Goal: Check status: Check status

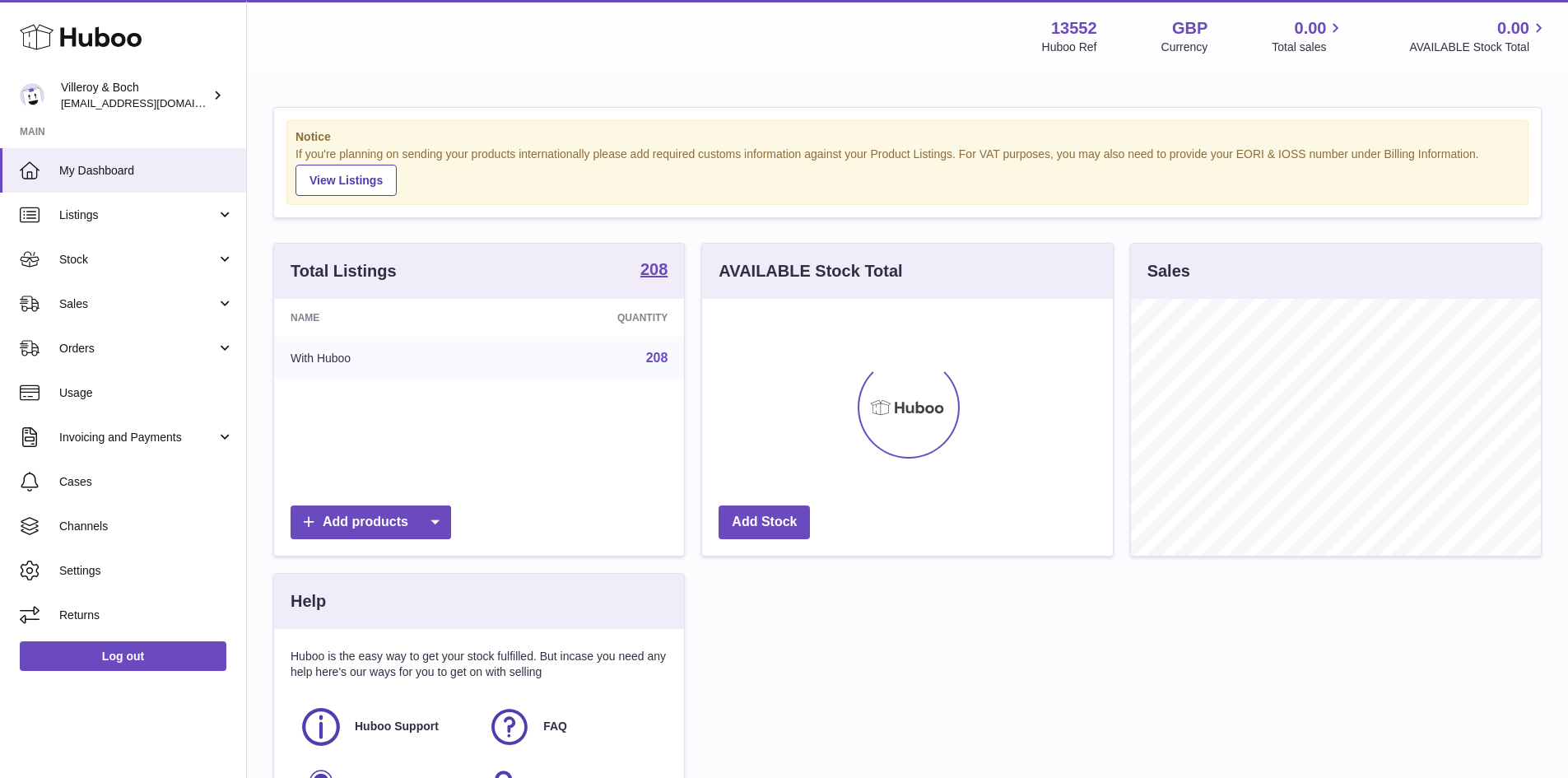
scroll to position [257, 411]
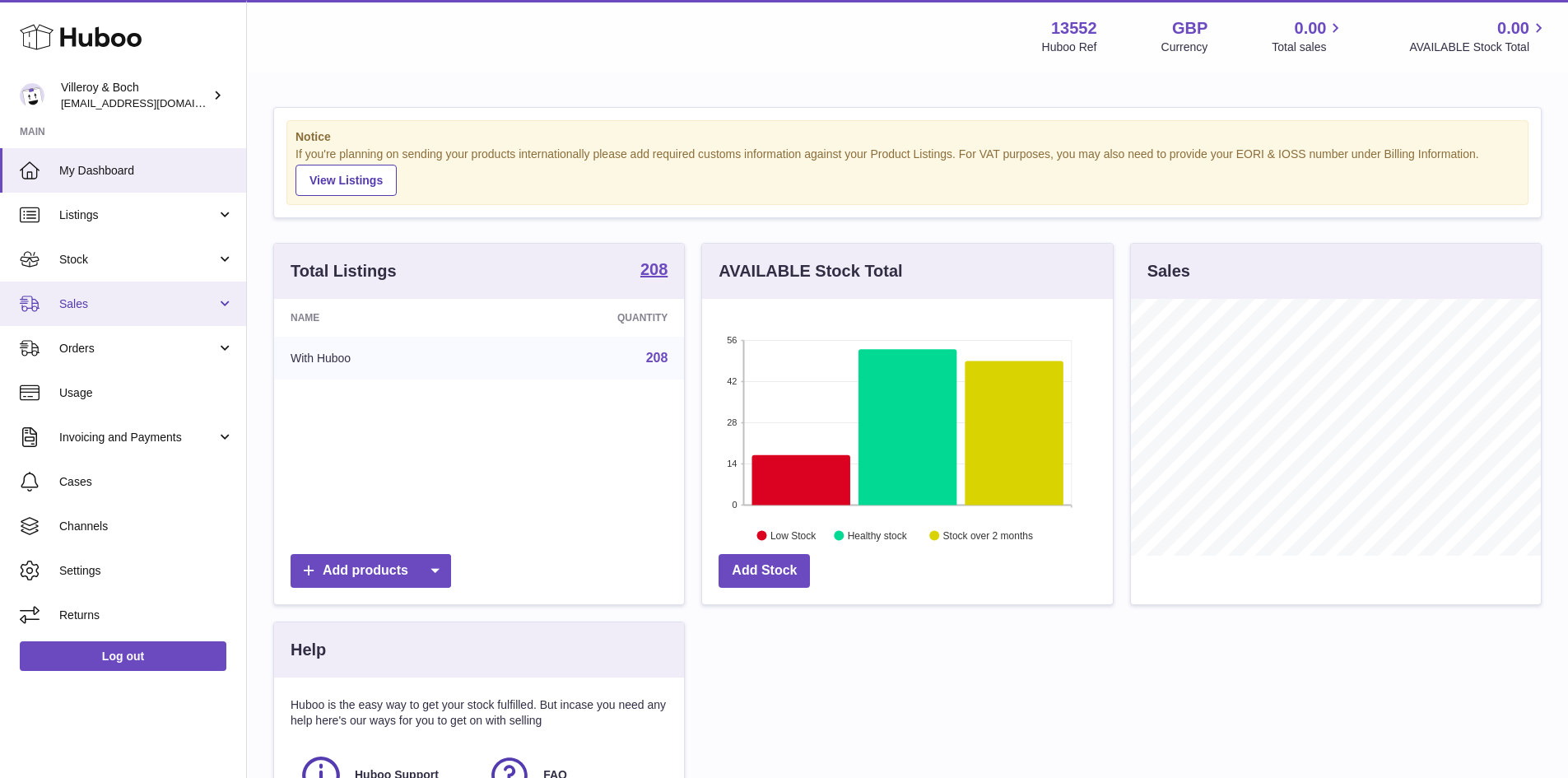
click at [79, 303] on span "Sales" at bounding box center [137, 304] width 157 height 16
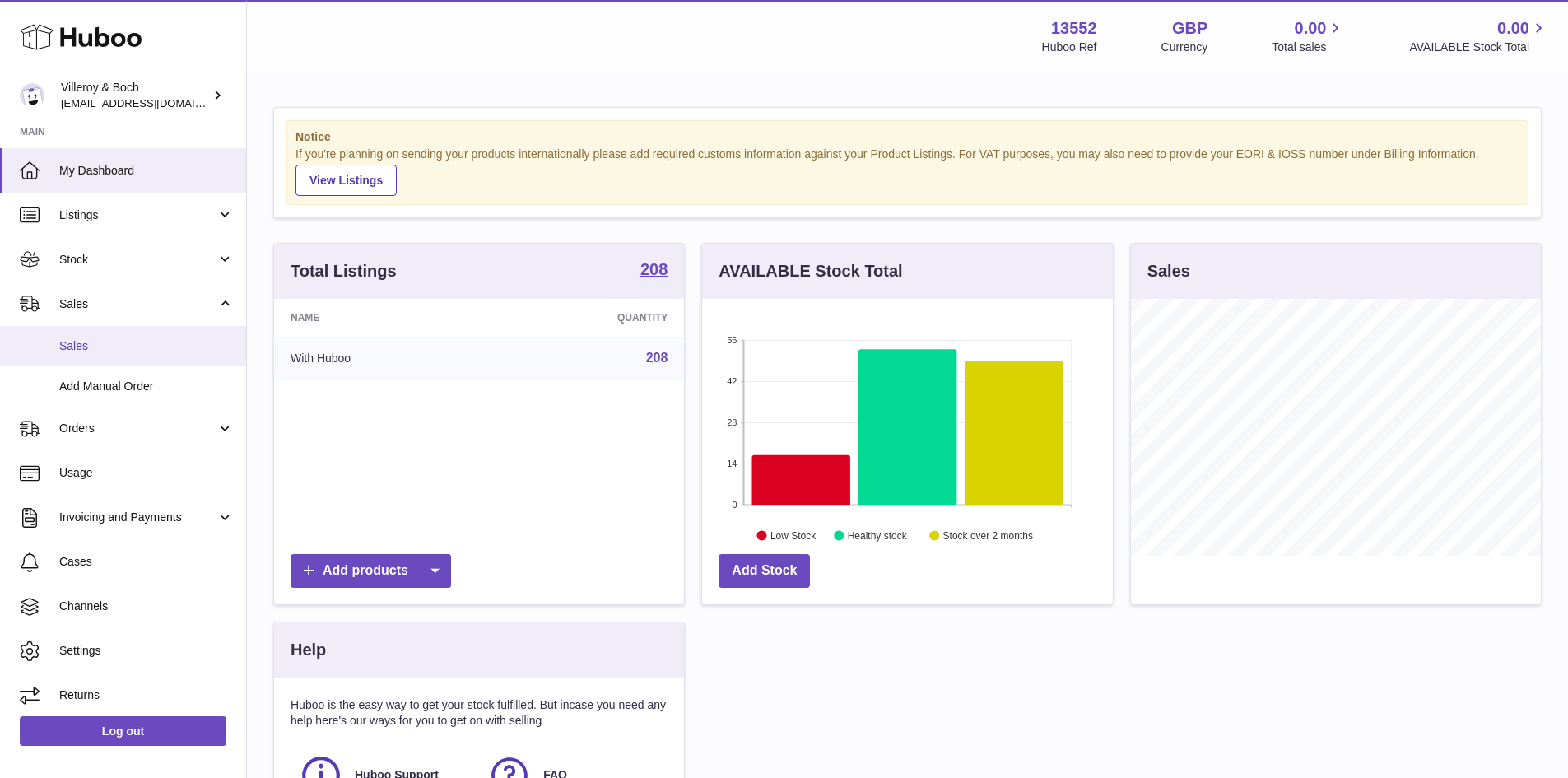
click at [90, 354] on link "Sales" at bounding box center [123, 345] width 246 height 40
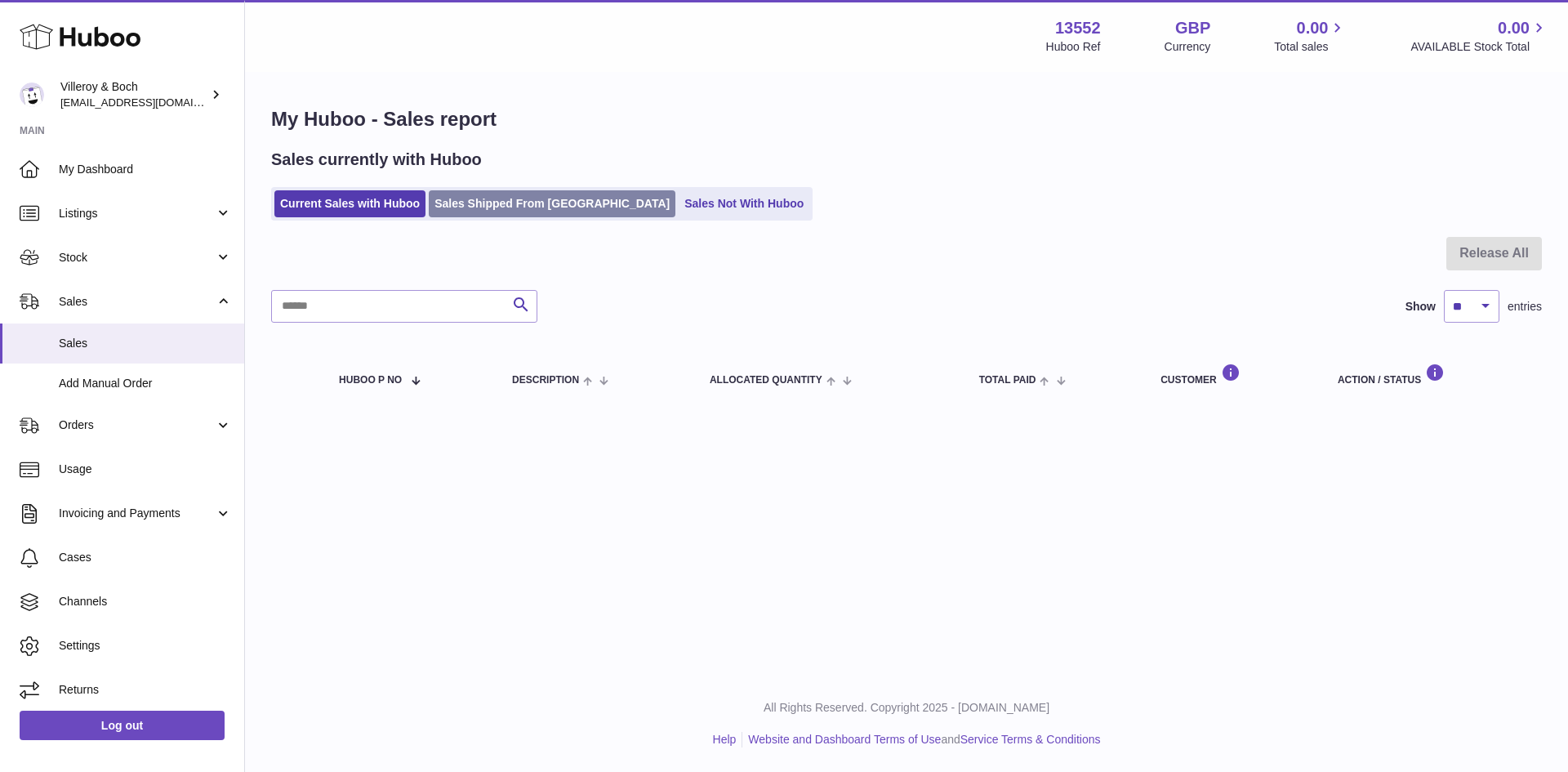
click at [472, 196] on link "Sales Shipped From [GEOGRAPHIC_DATA]" at bounding box center [552, 204] width 247 height 27
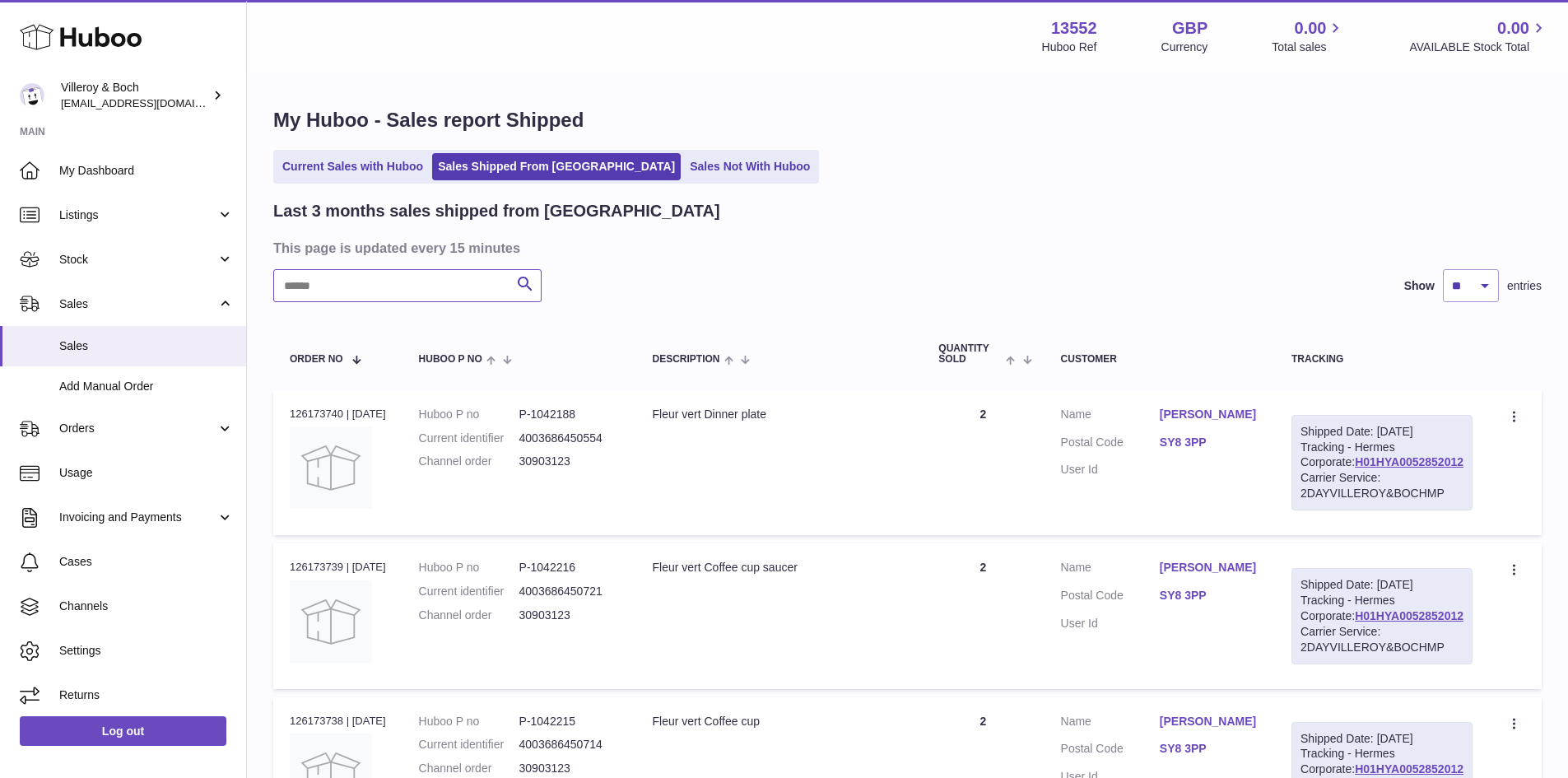
paste input "********"
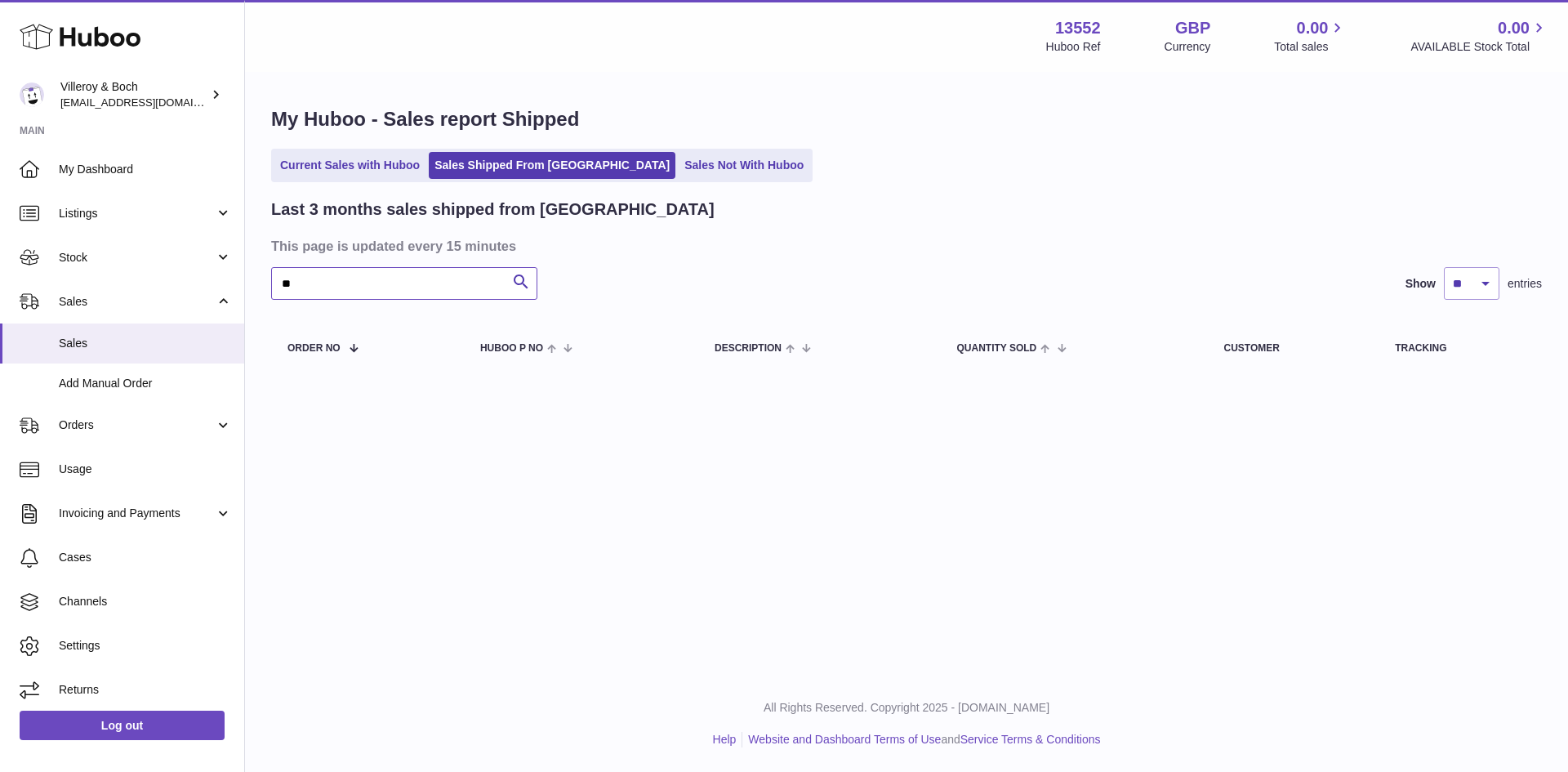
type input "*"
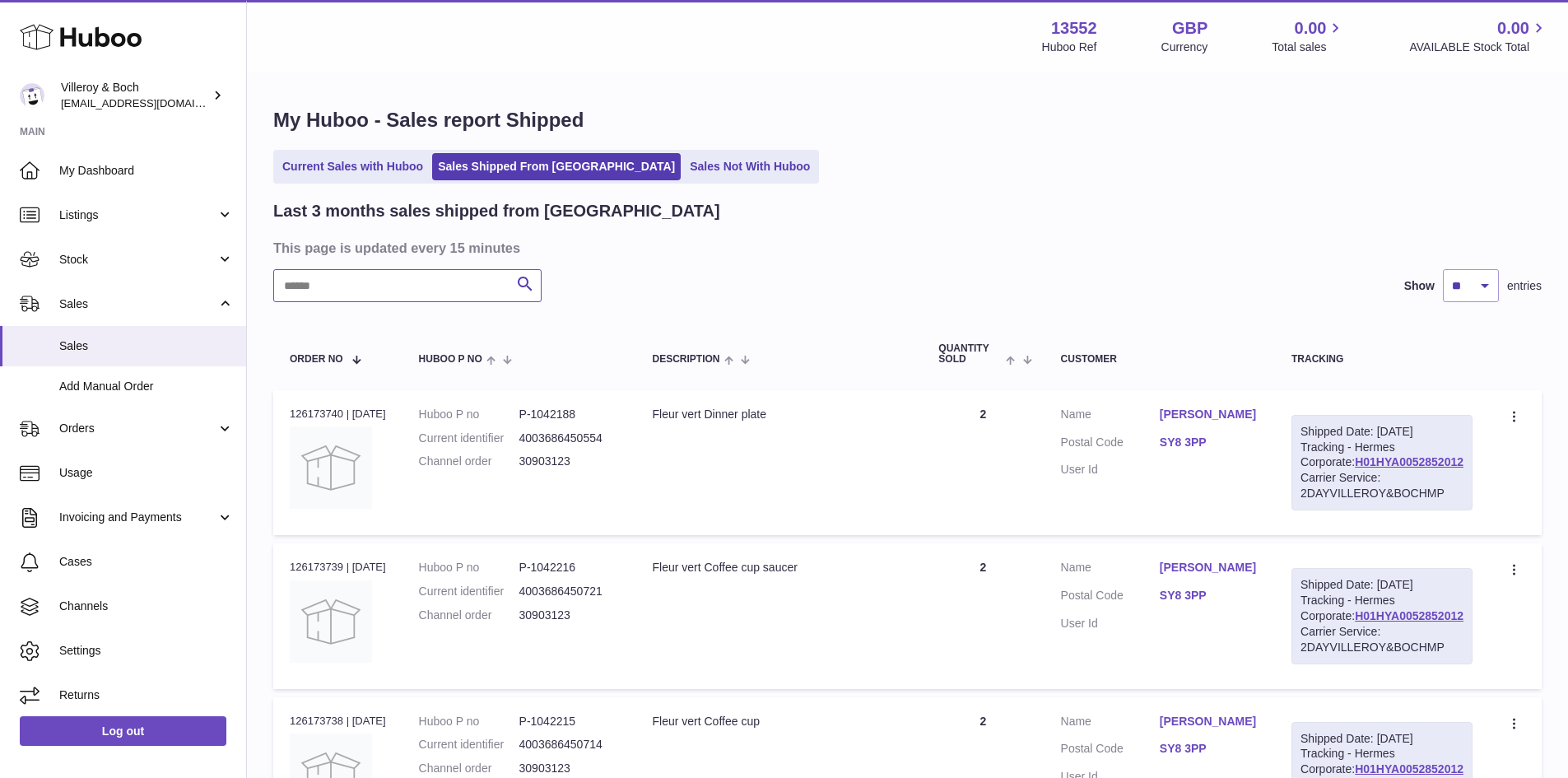
click at [358, 278] on input "text" at bounding box center [407, 286] width 269 height 33
paste input "****"
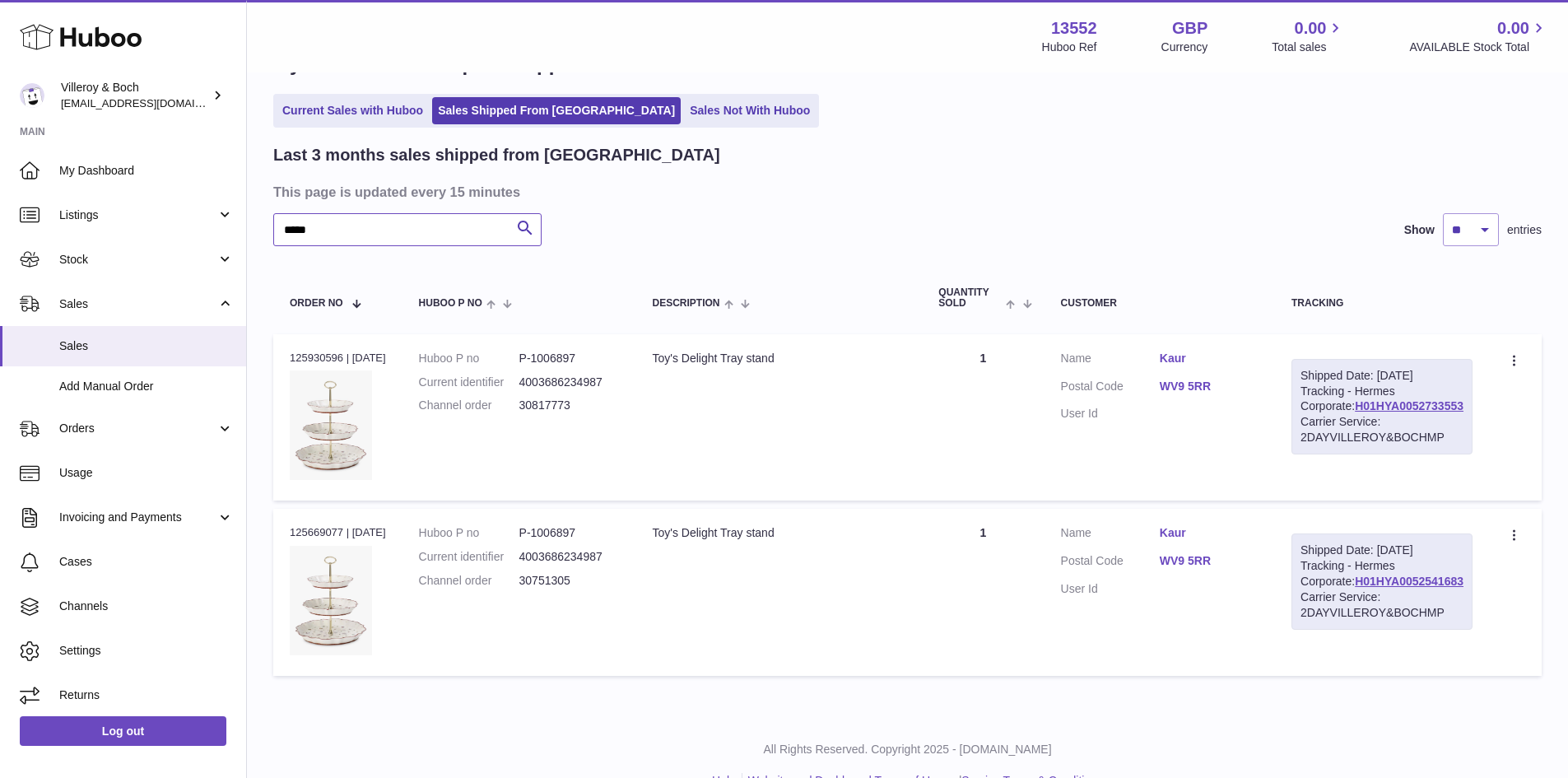
scroll to position [82, 0]
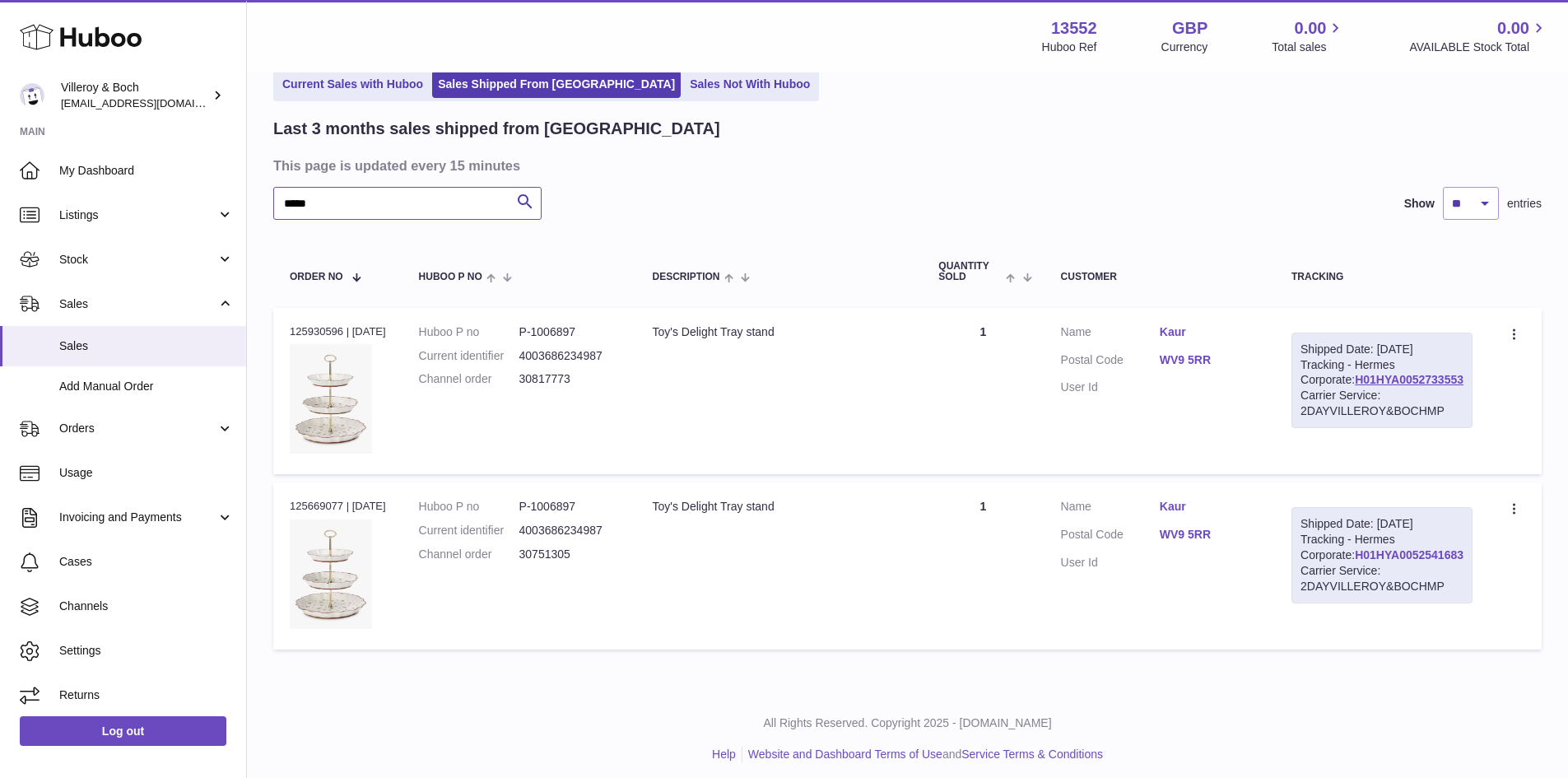
type input "****"
click at [1414, 561] on link "H01HYA0052541683" at bounding box center [1410, 554] width 109 height 13
click at [1381, 386] on link "H01HYA0052733553" at bounding box center [1410, 379] width 109 height 13
click at [1203, 541] on link "WV9 5RR" at bounding box center [1209, 534] width 99 height 16
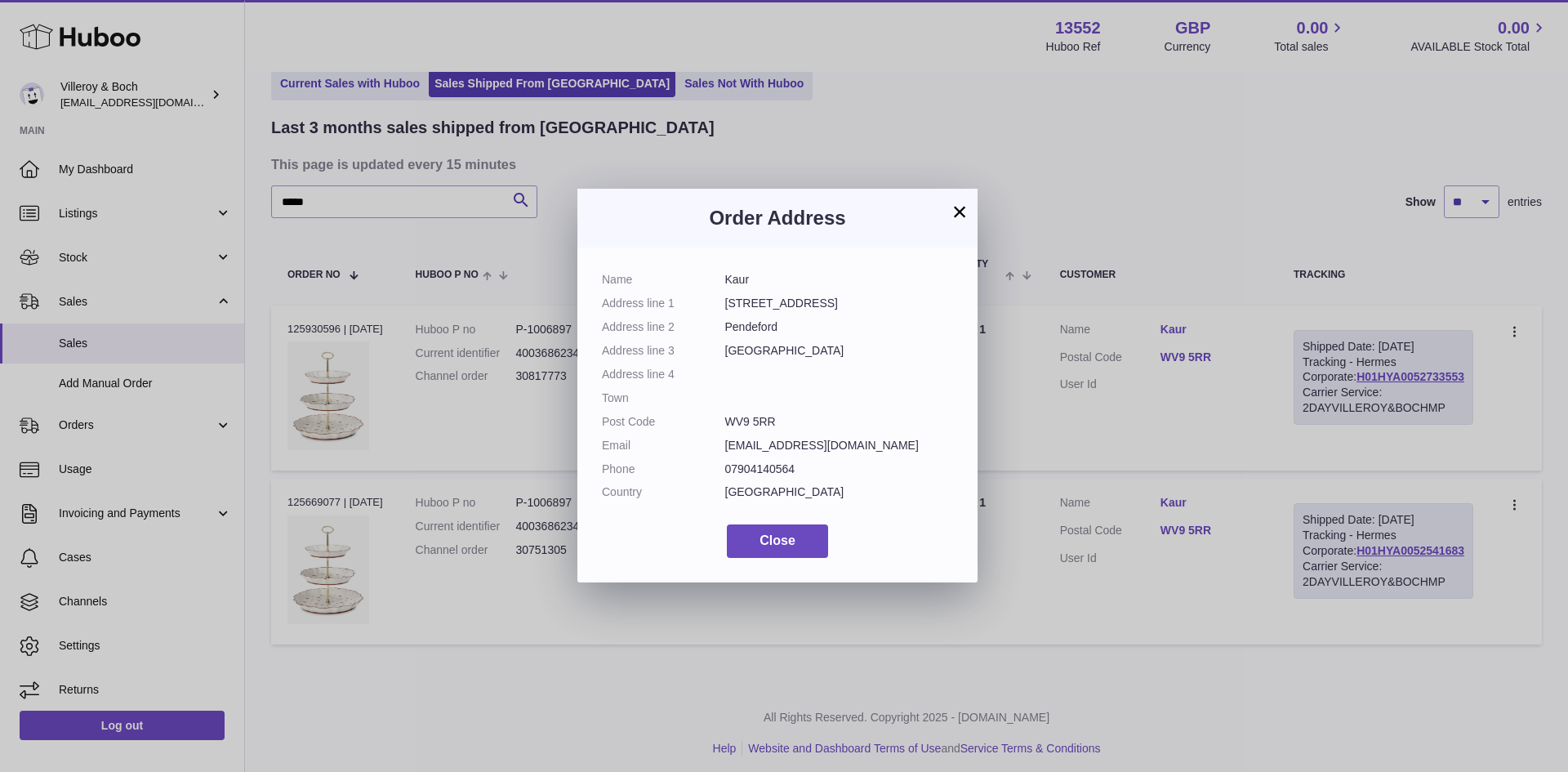
click at [963, 207] on button "×" at bounding box center [960, 212] width 19 height 19
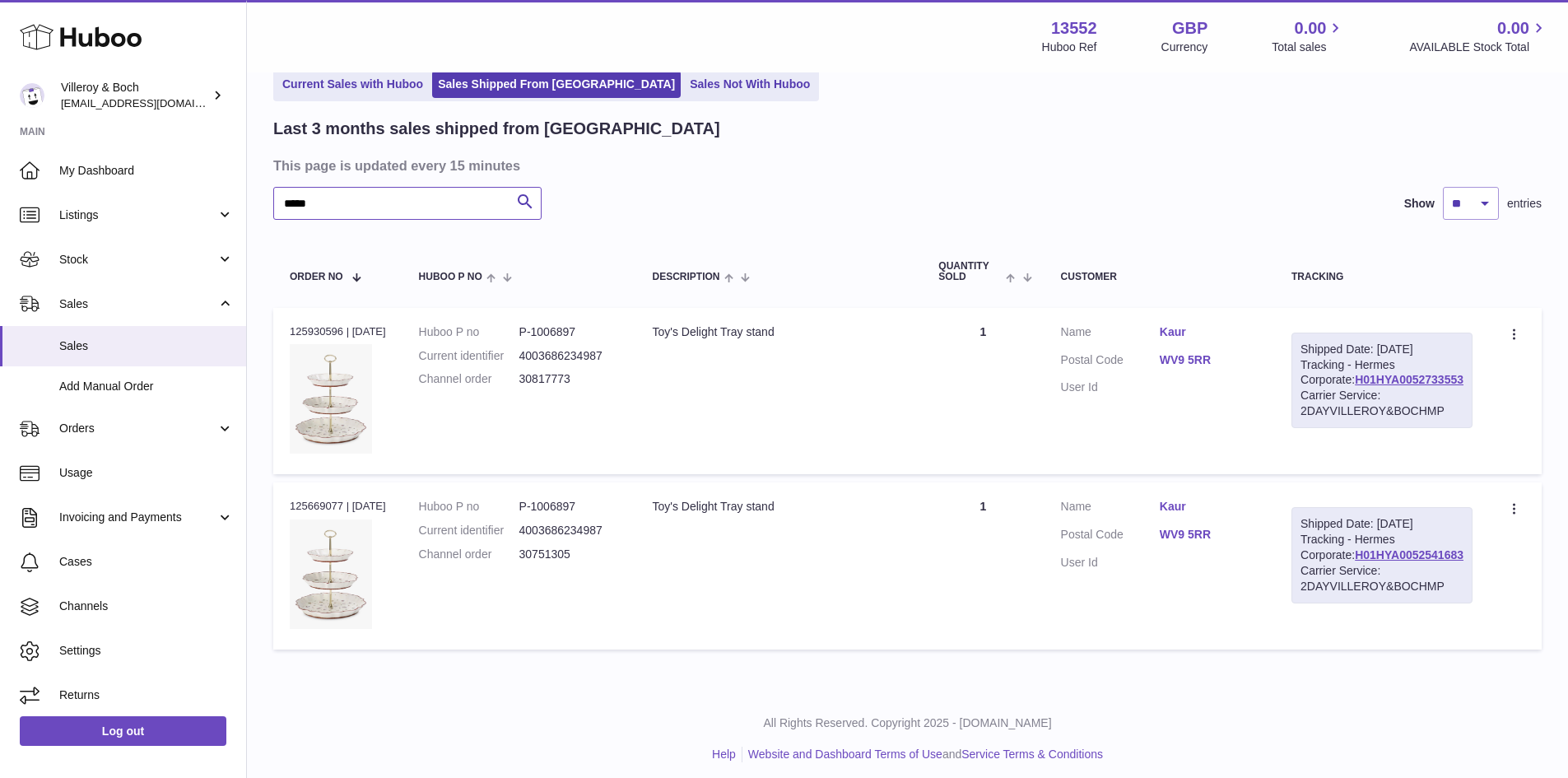
drag, startPoint x: 332, startPoint y: 203, endPoint x: 283, endPoint y: 196, distance: 49.5
click at [283, 196] on input "****" at bounding box center [407, 203] width 269 height 33
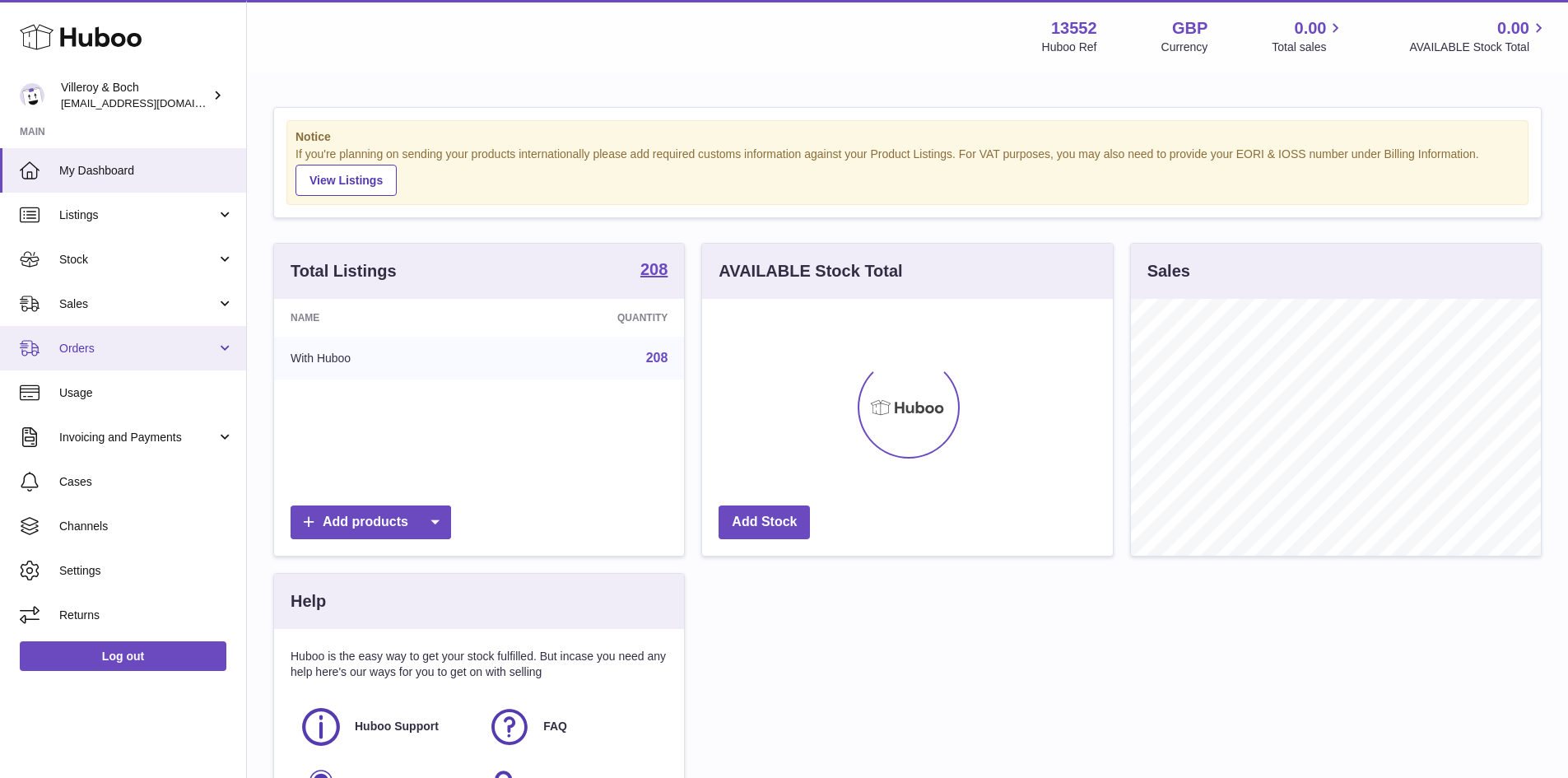
scroll to position [257, 411]
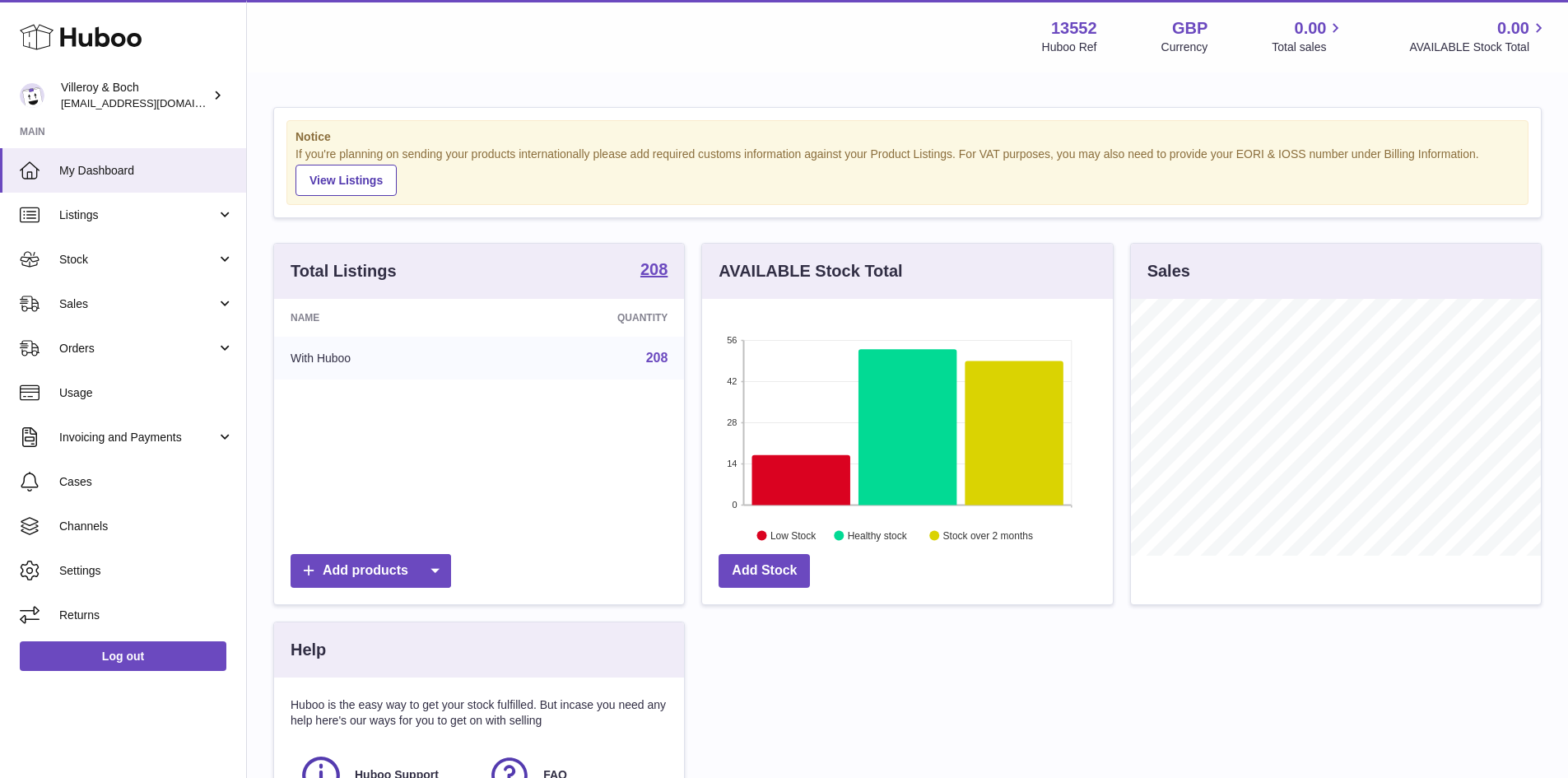
scroll to position [257, 411]
click at [85, 302] on span "Sales" at bounding box center [137, 304] width 157 height 16
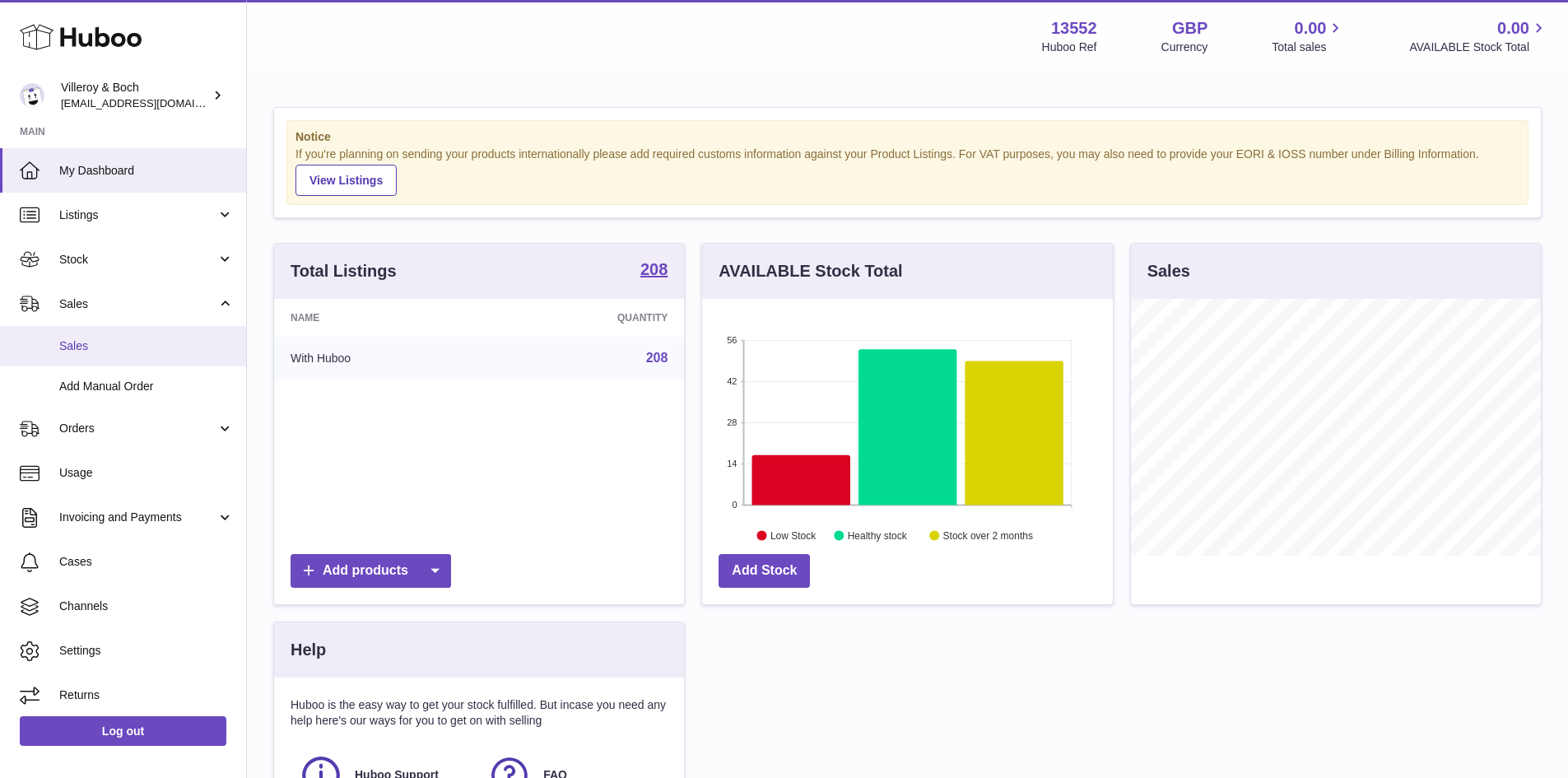
click at [103, 345] on span "Sales" at bounding box center [146, 346] width 175 height 16
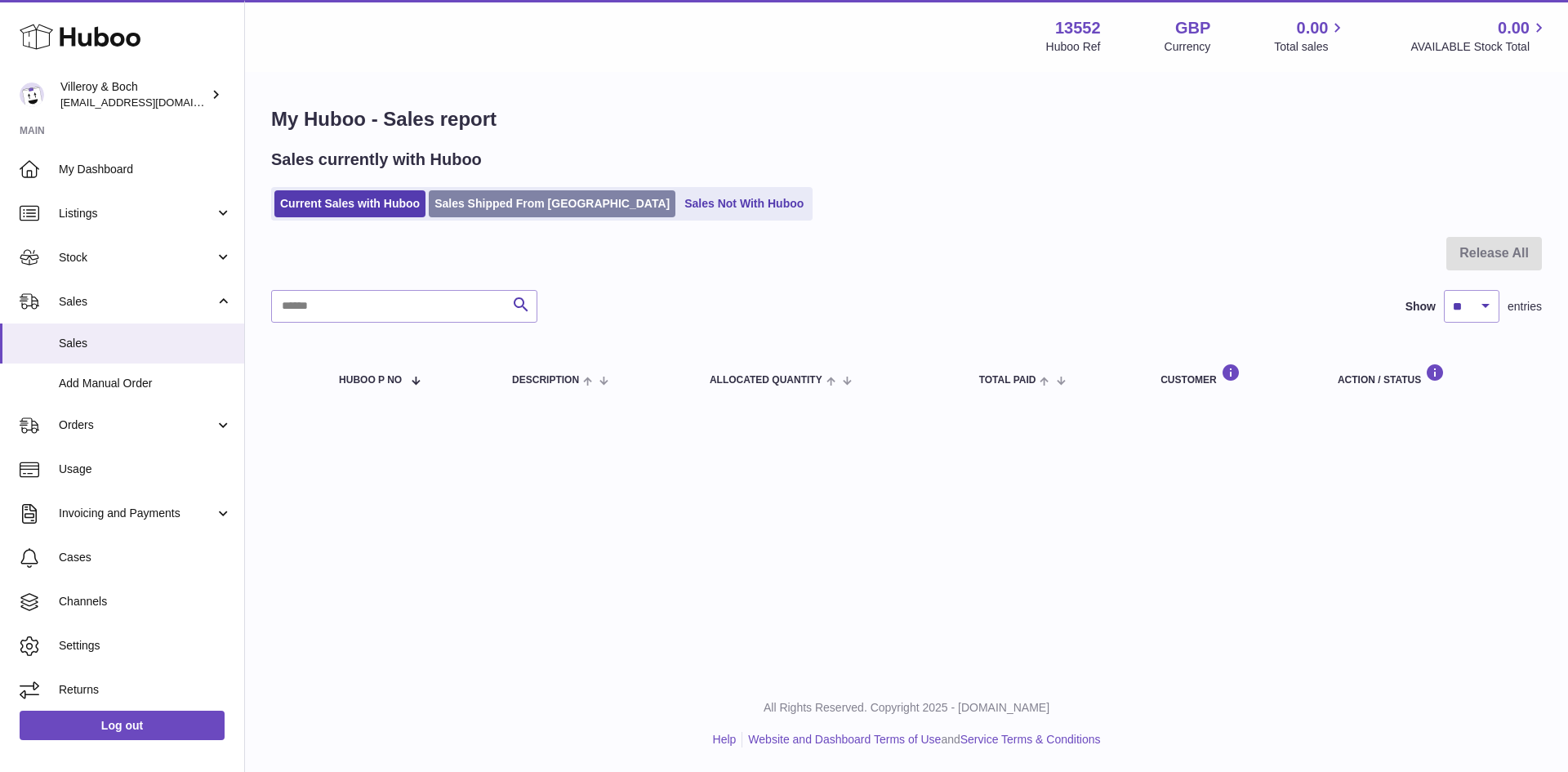
click at [492, 206] on link "Sales Shipped From [GEOGRAPHIC_DATA]" at bounding box center [552, 204] width 247 height 27
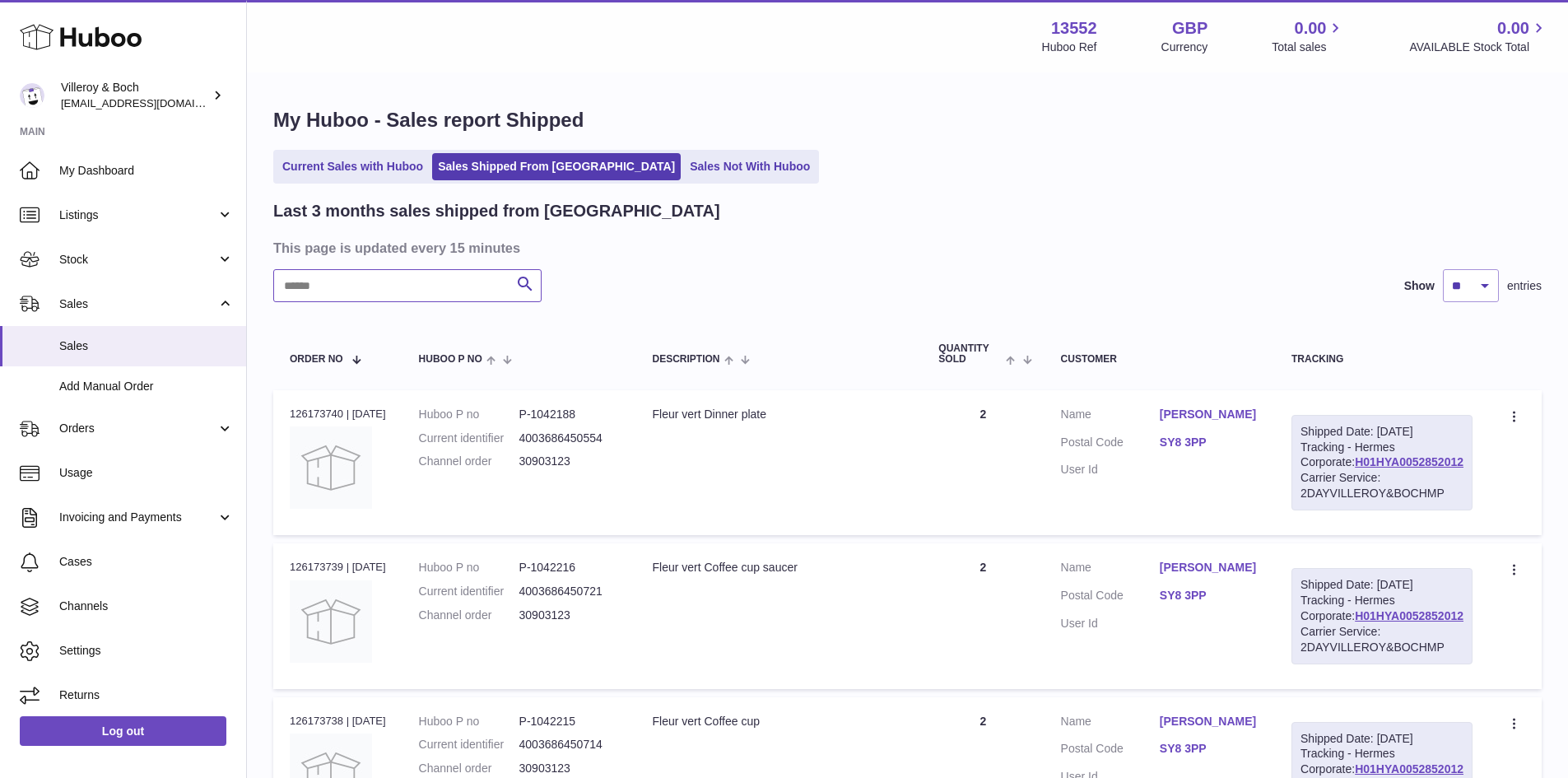
click at [328, 283] on input "text" at bounding box center [407, 286] width 269 height 33
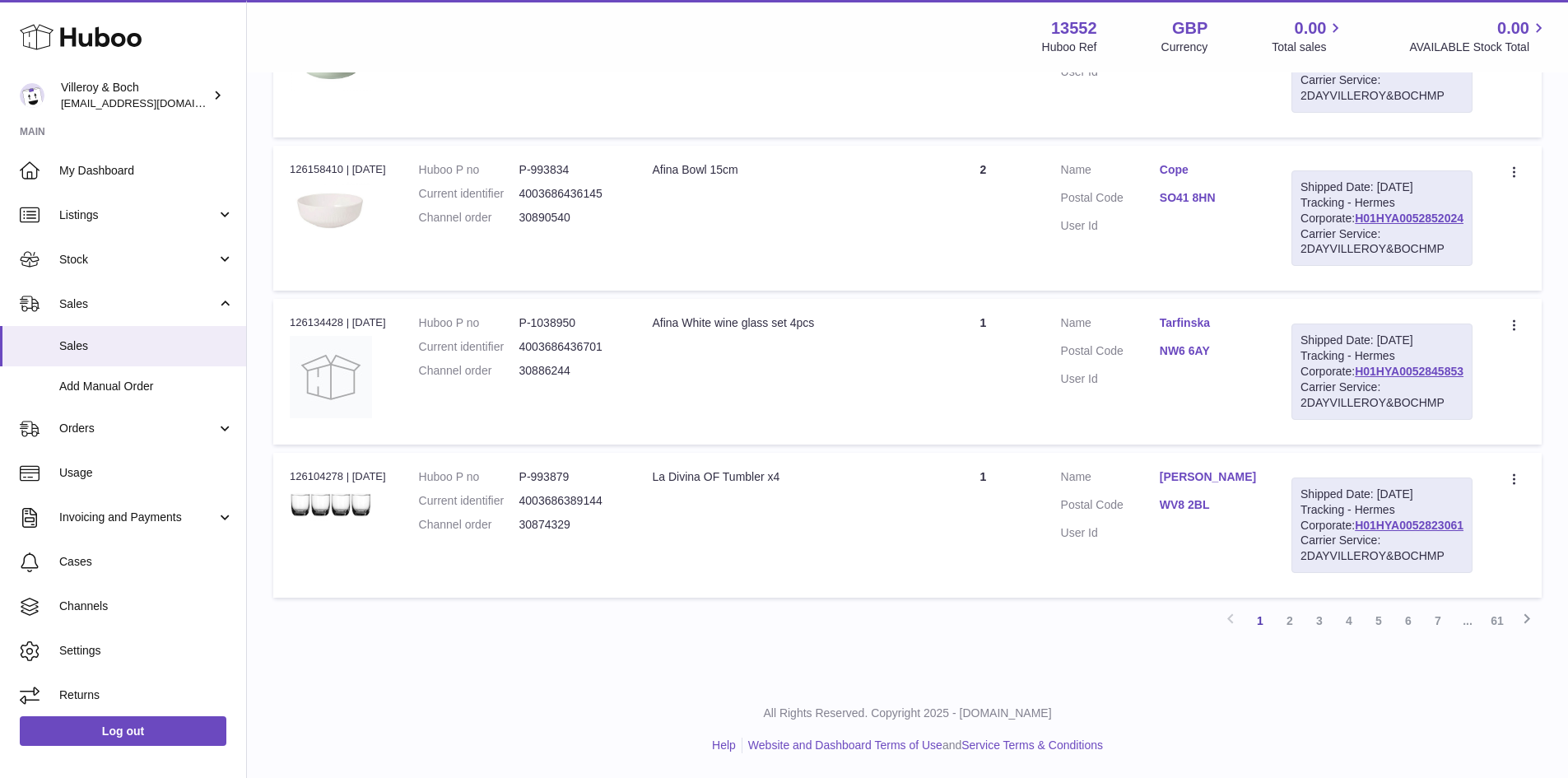
scroll to position [1547, 0]
click at [1290, 635] on link "2" at bounding box center [1290, 620] width 29 height 29
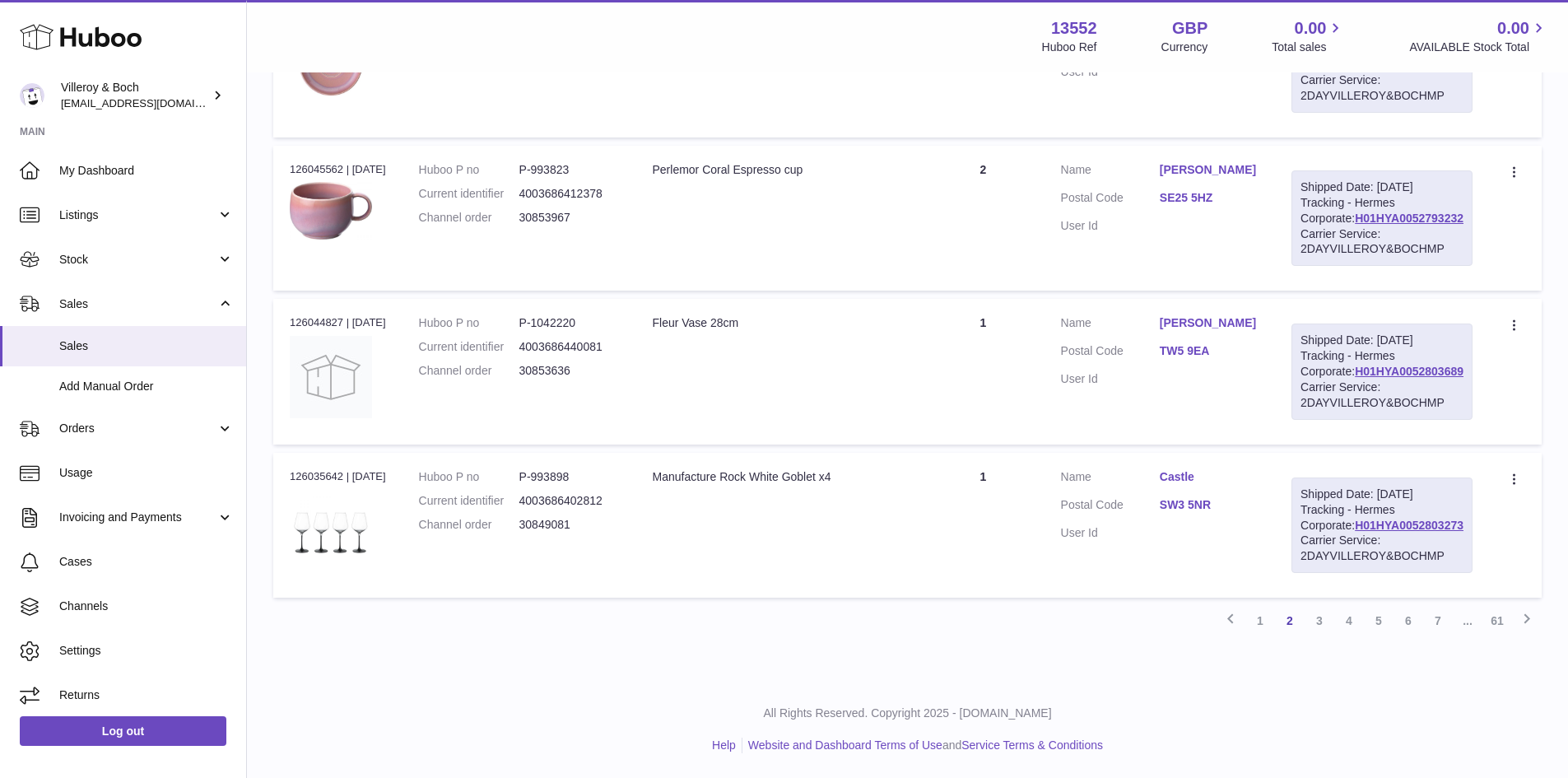
scroll to position [1630, 0]
click at [1315, 620] on link "3" at bounding box center [1319, 620] width 29 height 29
